Goal: Check status: Verify the current state of an ongoing process or item

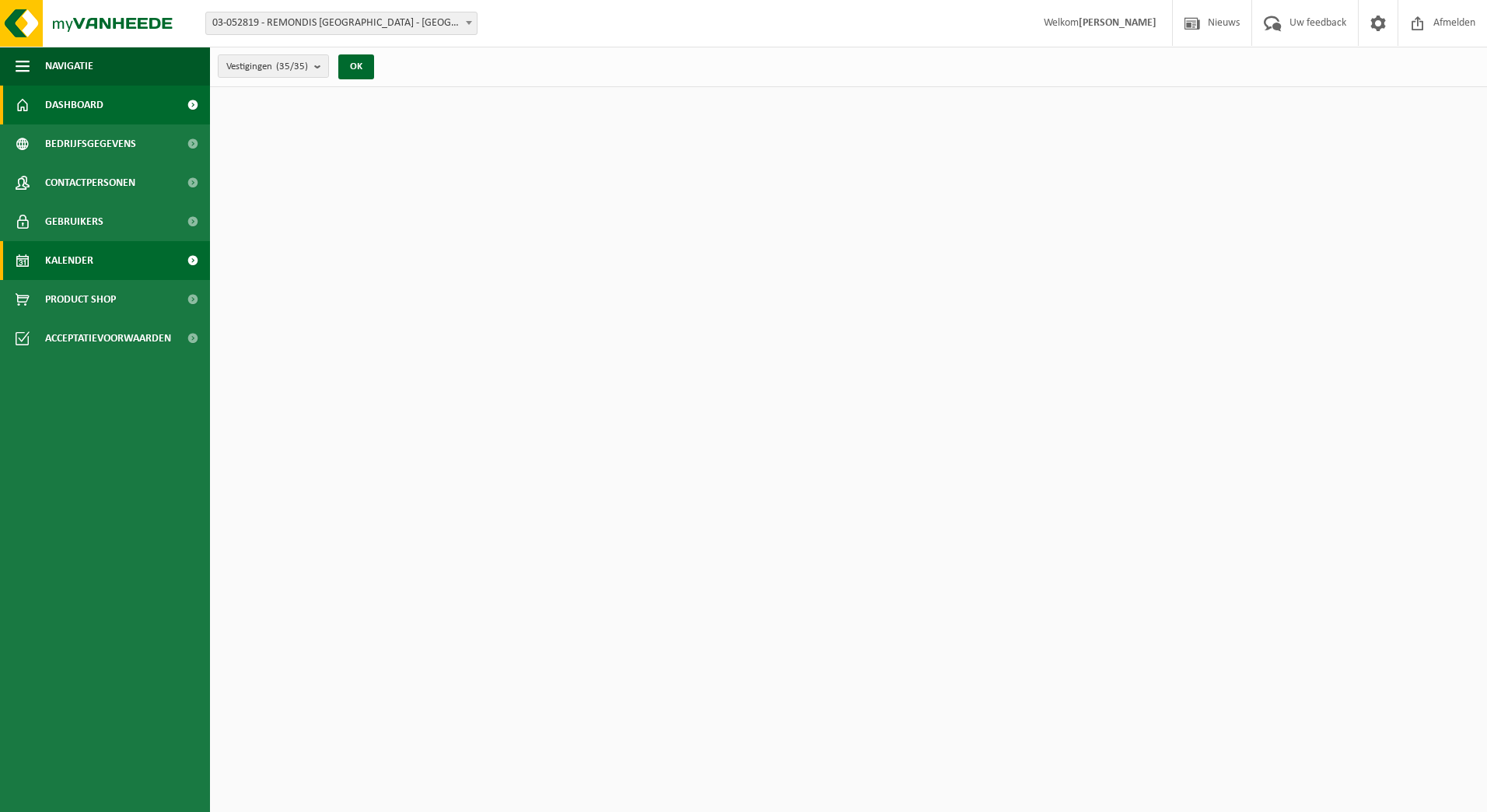
click at [91, 248] on span "Kalender" at bounding box center [70, 261] width 49 height 39
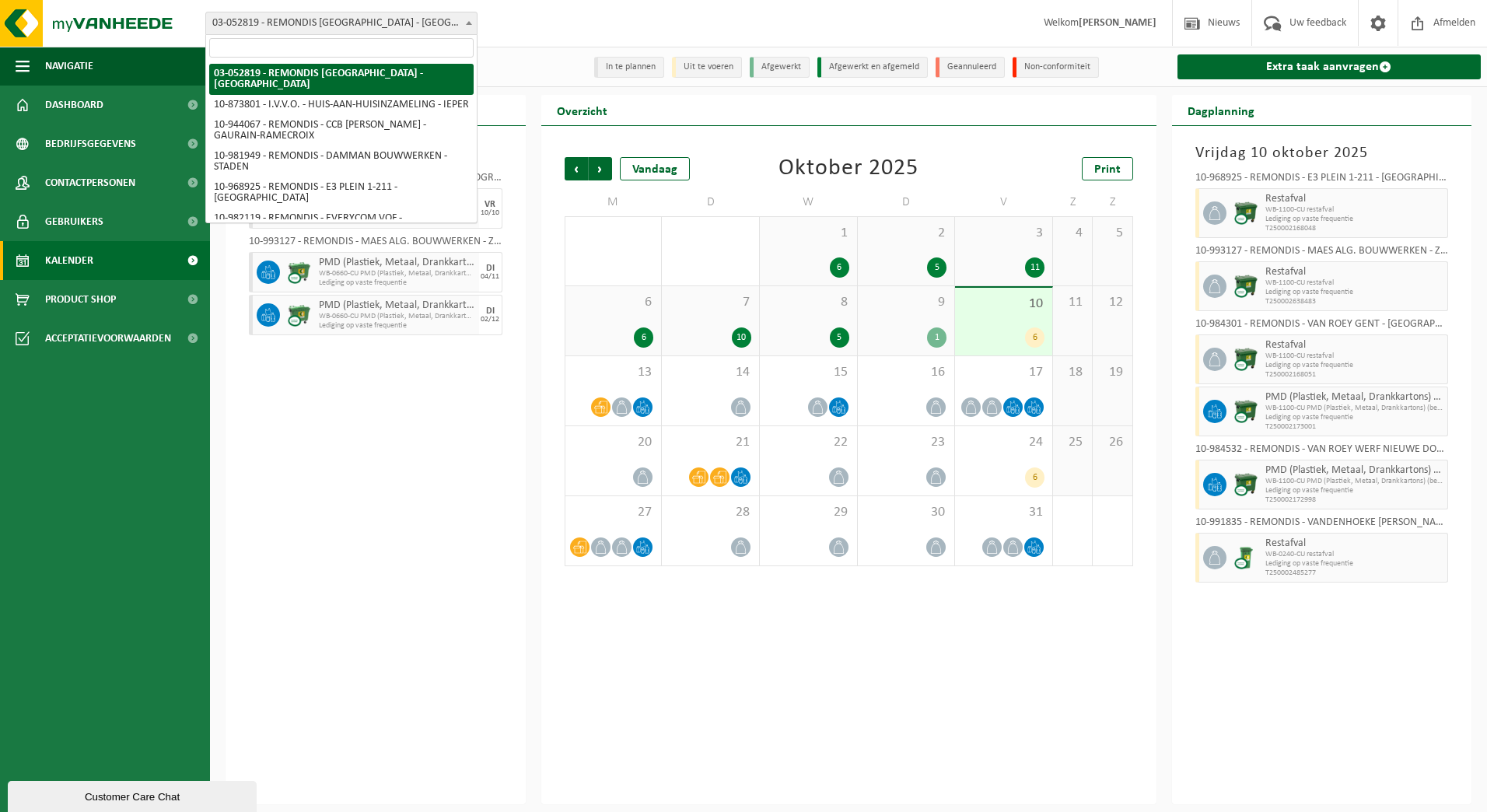
click at [470, 21] on b at bounding box center [469, 23] width 6 height 4
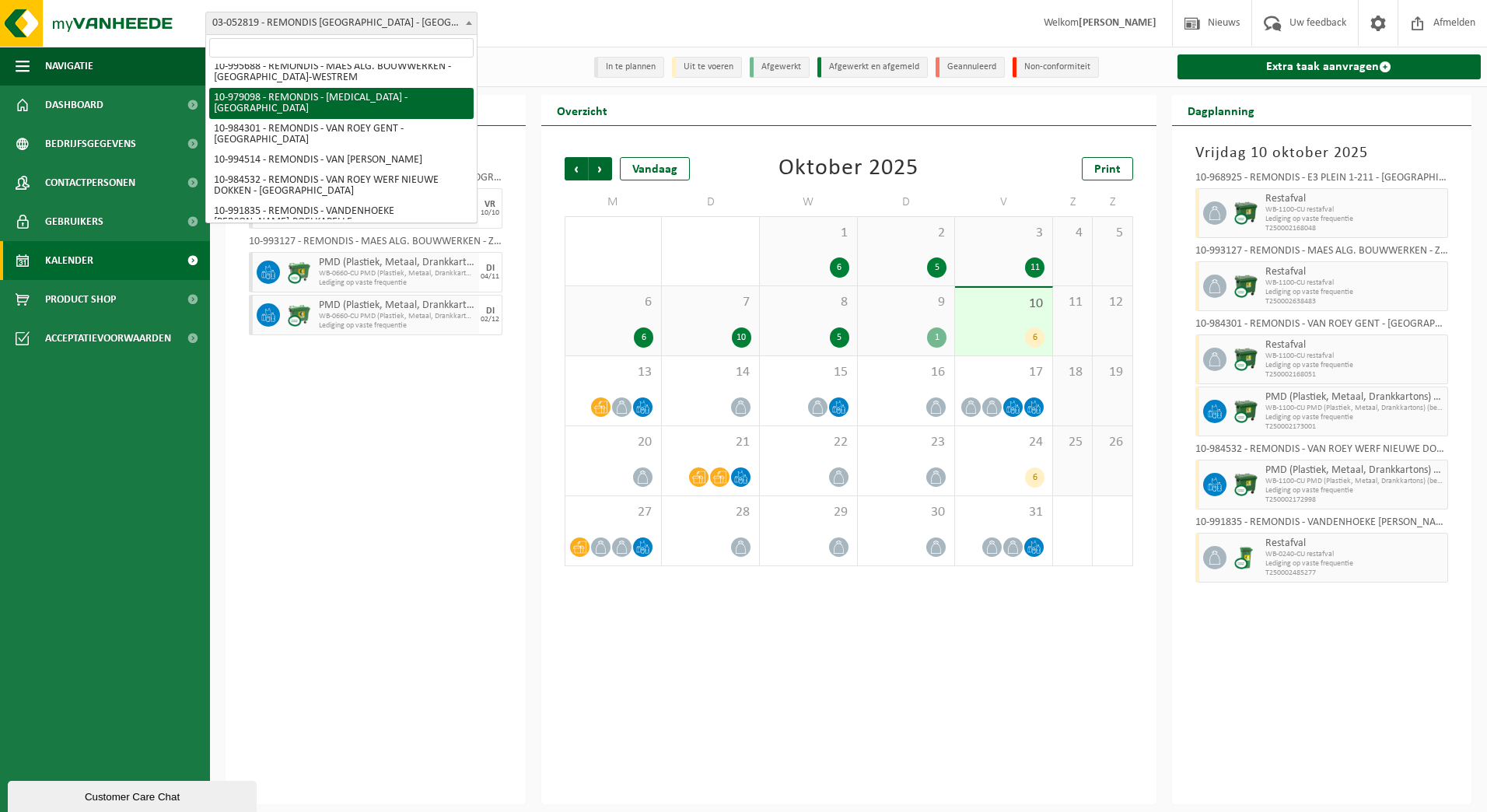
scroll to position [389, 0]
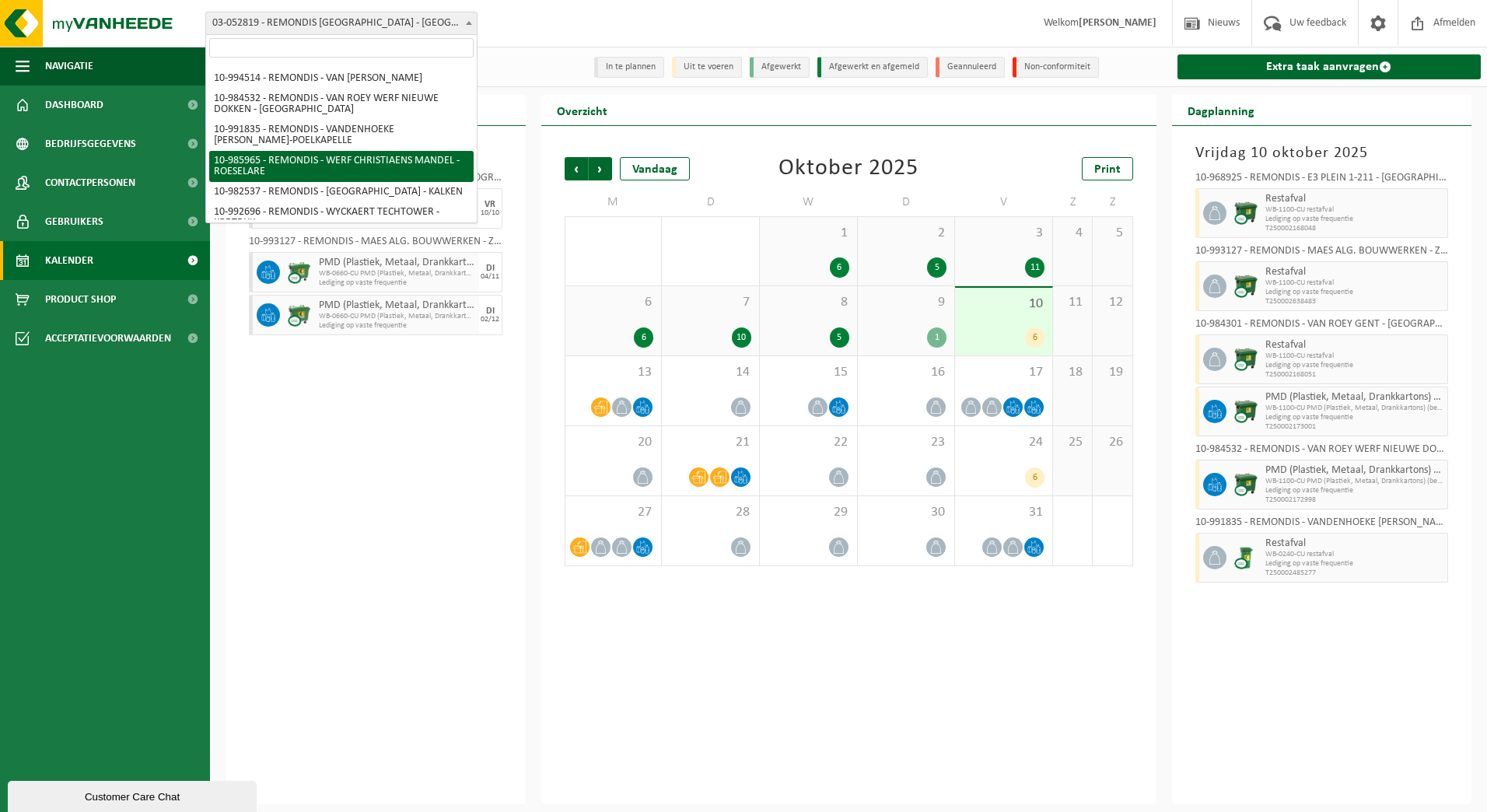
select select "165422"
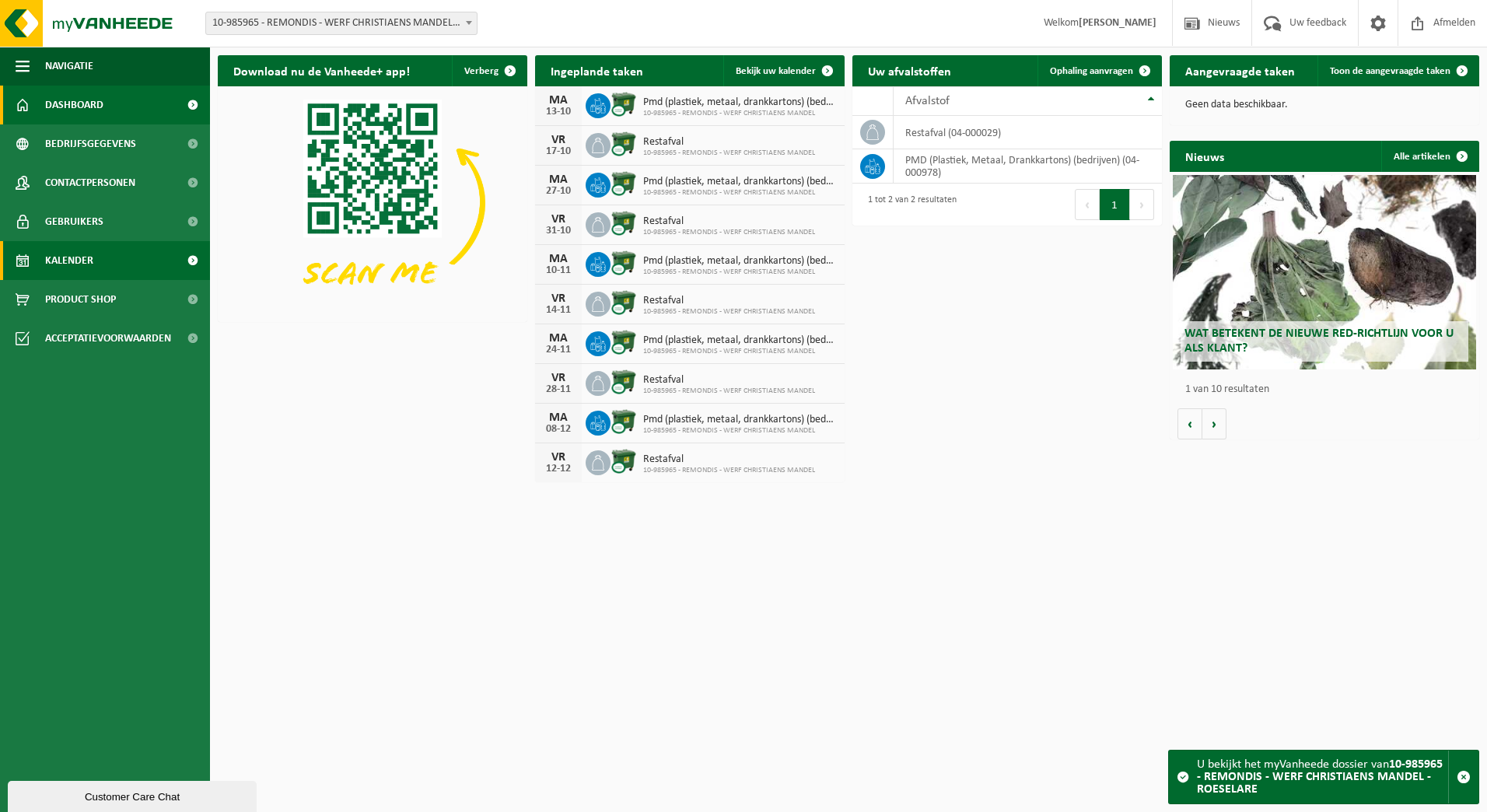
click at [55, 259] on span "Kalender" at bounding box center [70, 261] width 49 height 39
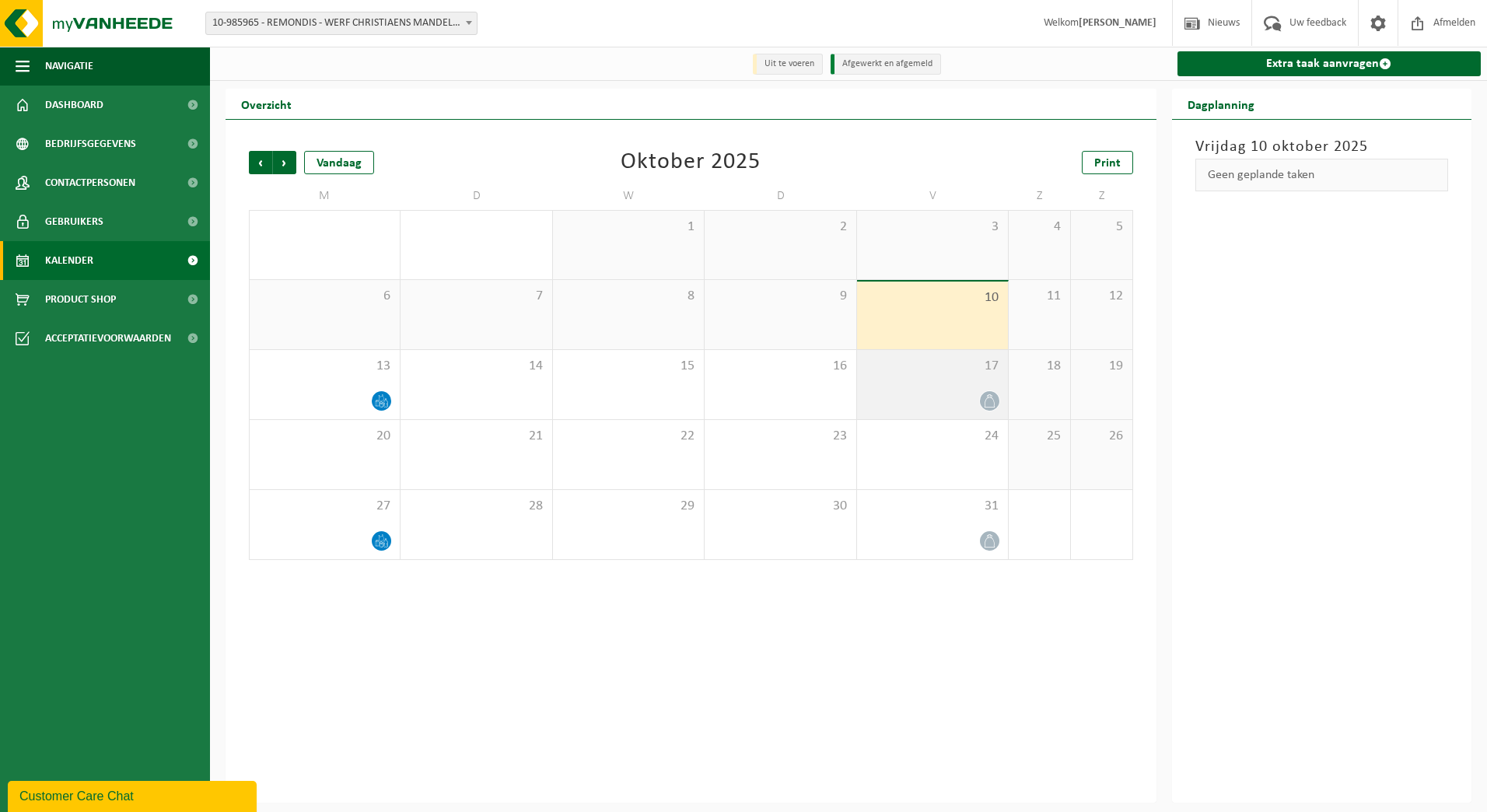
click at [915, 397] on div at bounding box center [932, 401] width 135 height 21
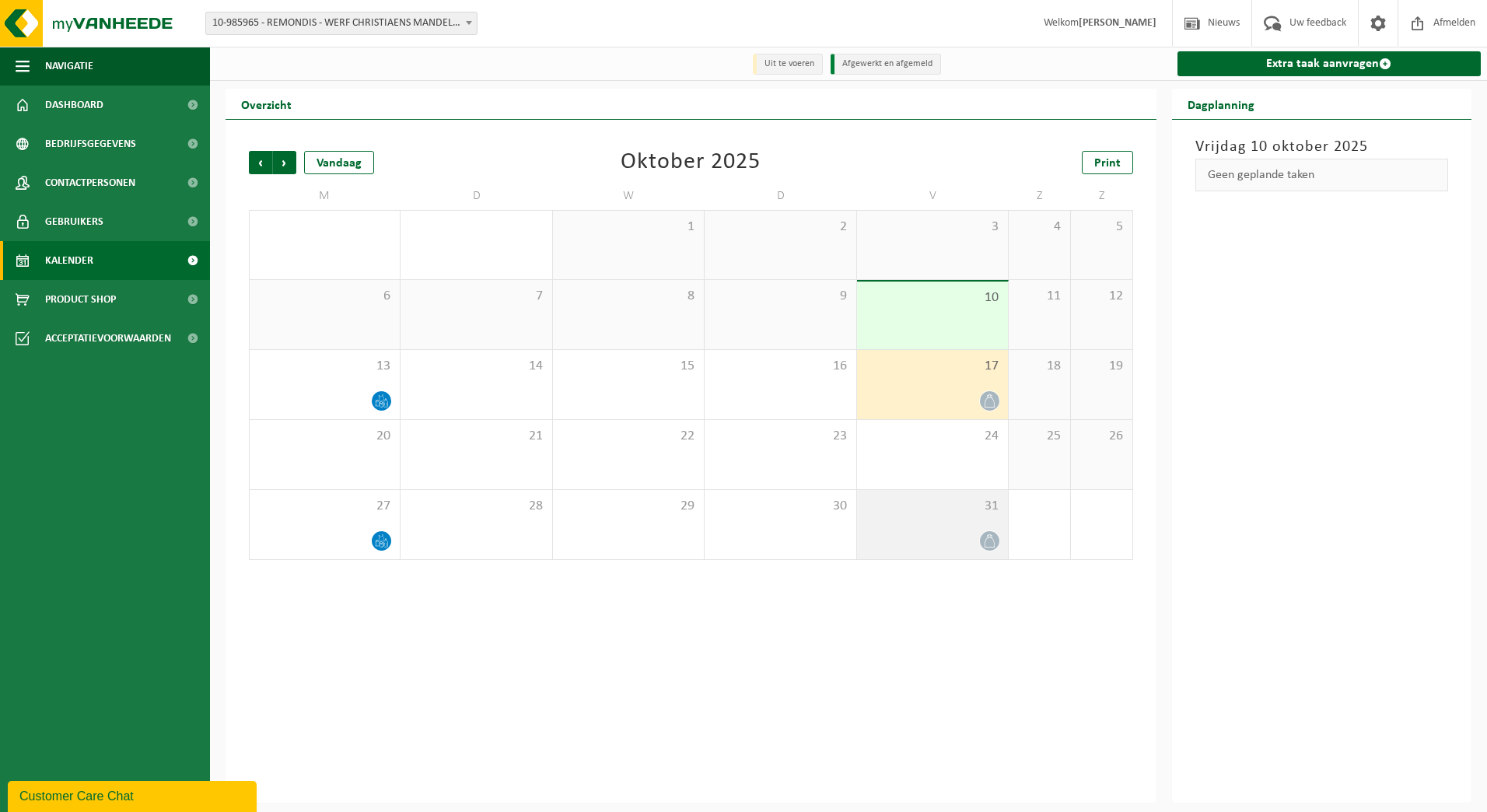
click at [947, 521] on div "31" at bounding box center [933, 525] width 151 height 69
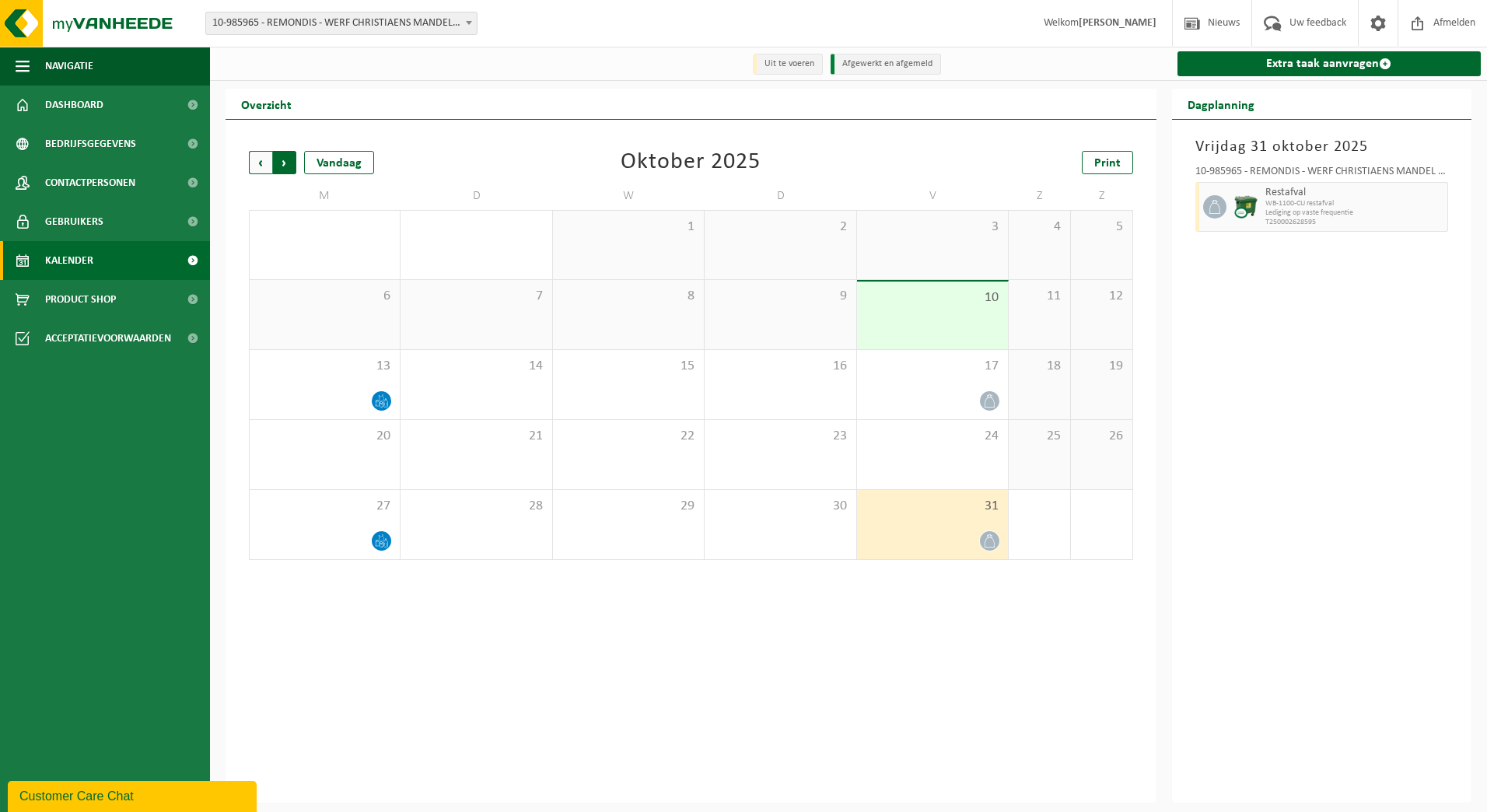
click at [265, 165] on span "Vorige" at bounding box center [261, 163] width 23 height 23
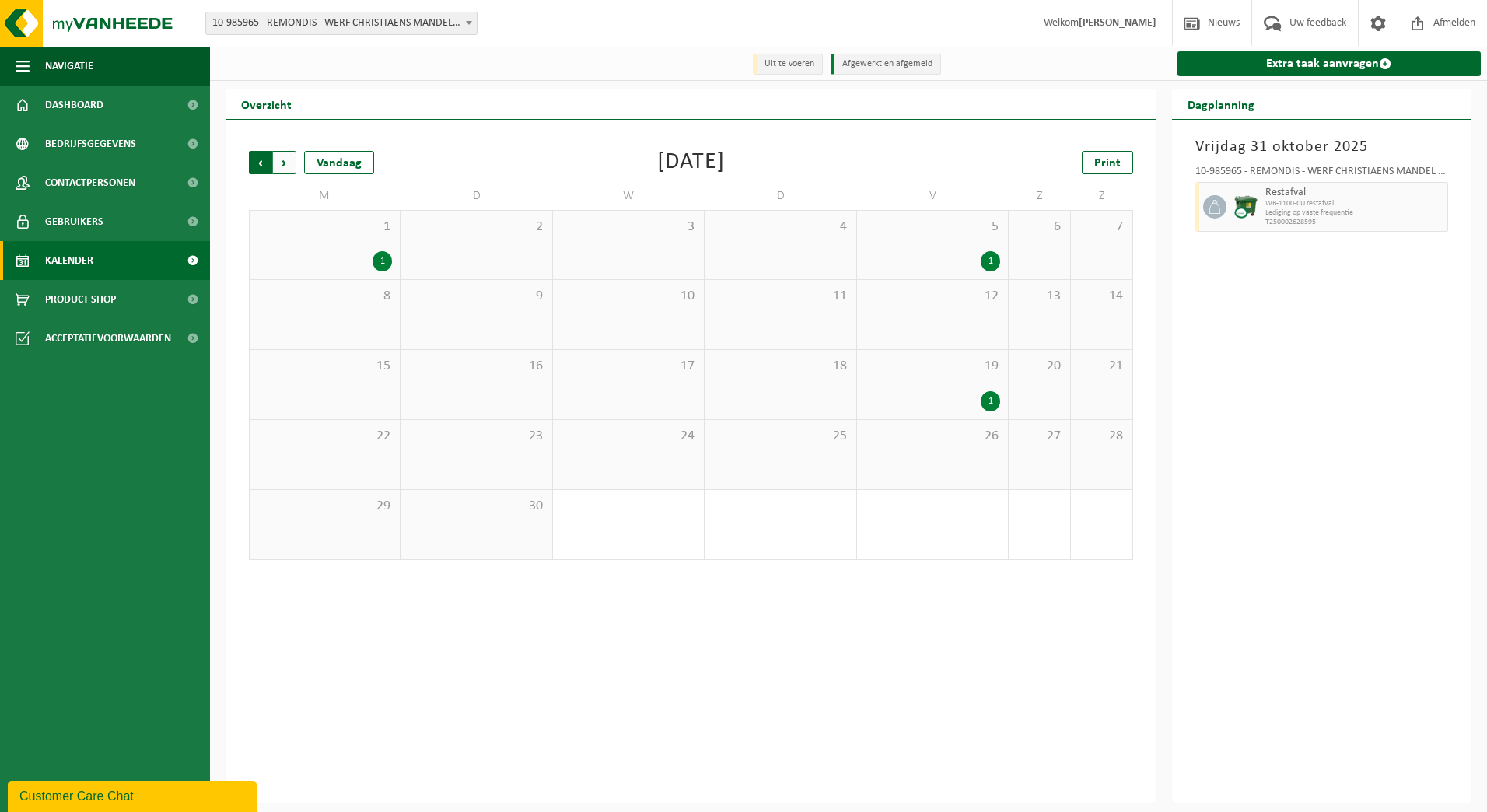
click at [281, 161] on span "Volgende" at bounding box center [285, 163] width 23 height 23
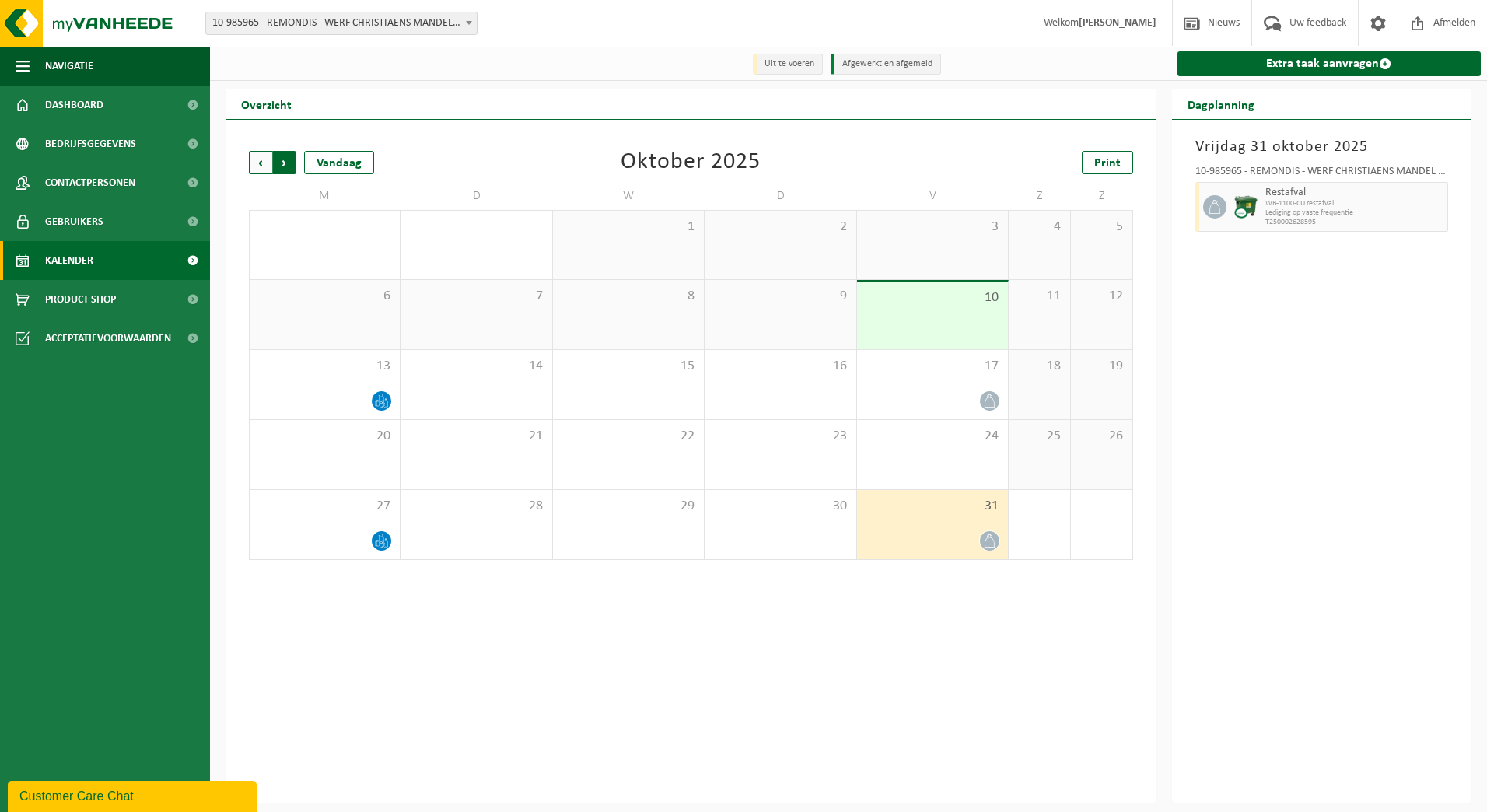
click at [254, 161] on span "Vorige" at bounding box center [261, 163] width 23 height 23
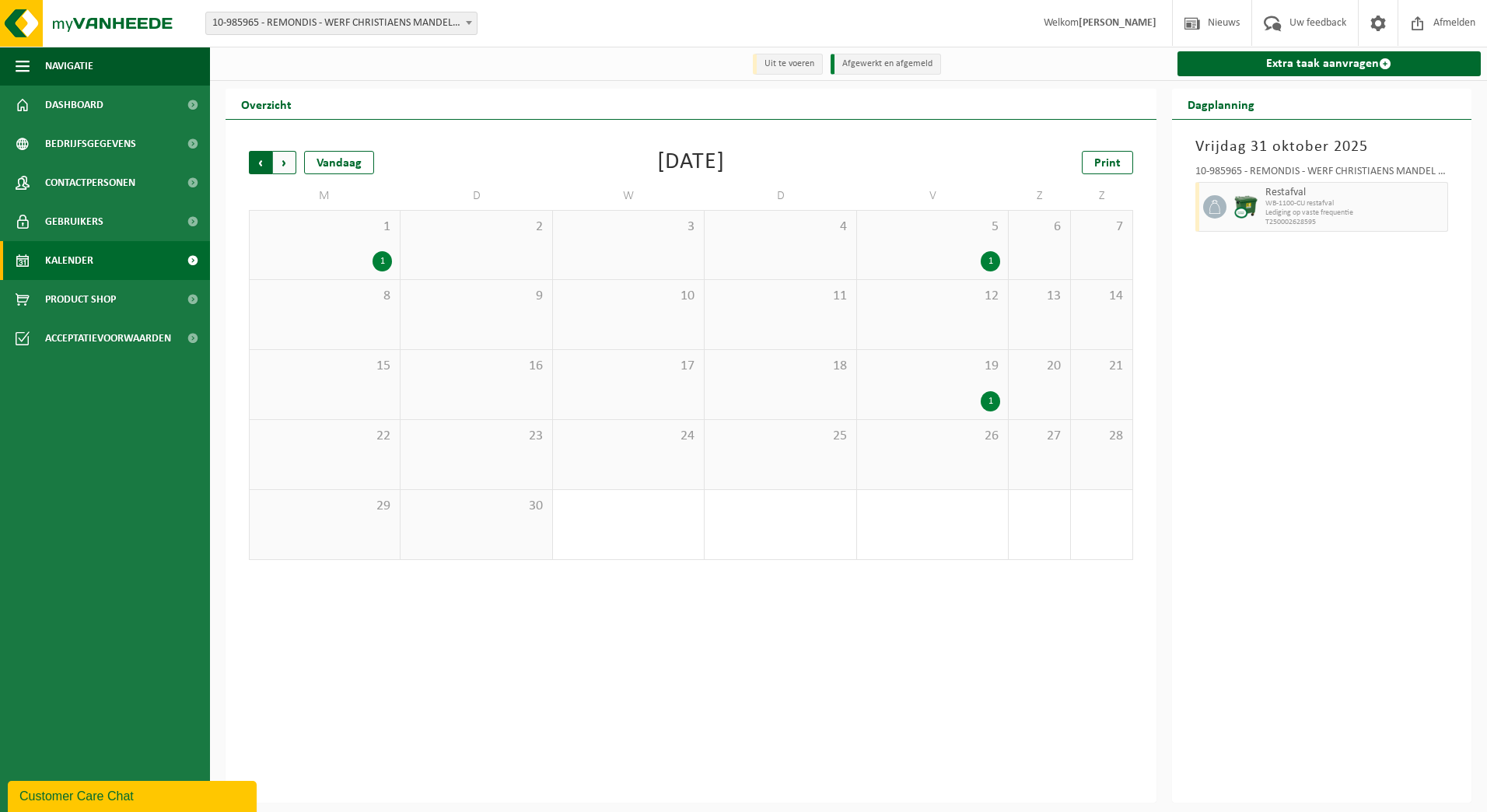
click at [281, 161] on span "Volgende" at bounding box center [285, 163] width 23 height 23
